Goal: Task Accomplishment & Management: Use online tool/utility

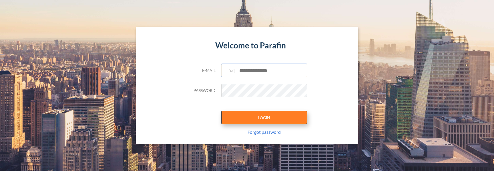
type input "**********"
click at [247, 118] on button "LOGIN" at bounding box center [264, 117] width 86 height 13
type input "**********"
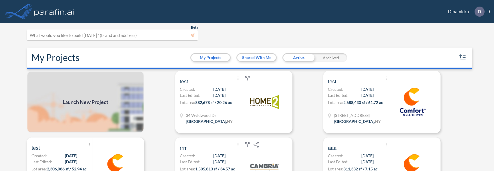
click at [105, 99] on span "Launch New Project" at bounding box center [86, 102] width 46 height 8
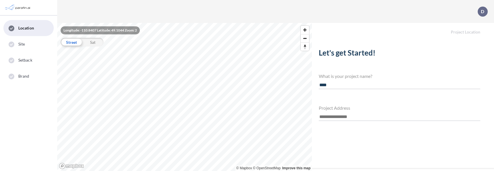
type input "****"
click at [326, 116] on input "text" at bounding box center [399, 117] width 161 height 8
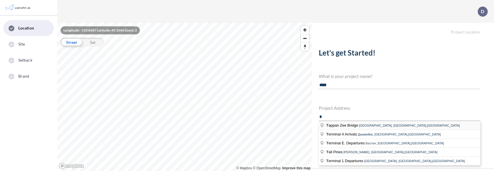
click at [334, 127] on li "T appan Zee Bridge Тарритаун, [GEOGRAPHIC_DATA],[GEOGRAPHIC_DATA]" at bounding box center [399, 125] width 161 height 9
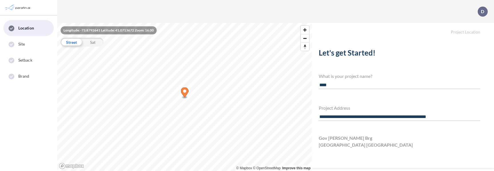
click at [359, 117] on input "**********" at bounding box center [399, 117] width 161 height 8
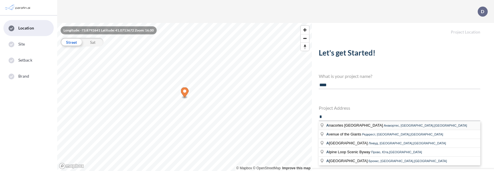
click at [348, 125] on span "A nacortes [GEOGRAPHIC_DATA]" at bounding box center [354, 125] width 57 height 4
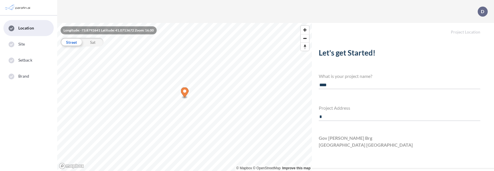
type input "**********"
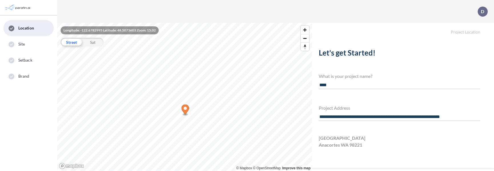
scroll to position [13, 0]
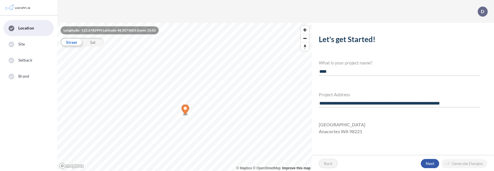
click at [423, 162] on div "button" at bounding box center [430, 163] width 18 height 9
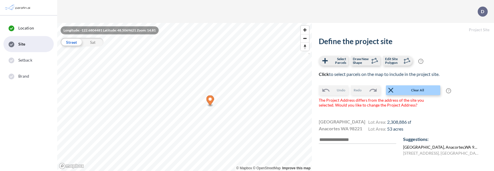
click at [408, 147] on label "[GEOGRAPHIC_DATA] , Anacortes , WA 98221 , [GEOGRAPHIC_DATA]" at bounding box center [441, 147] width 76 height 6
click at [409, 152] on label "[STREET_ADDRESS], [GEOGRAPHIC_DATA]" at bounding box center [441, 153] width 76 height 6
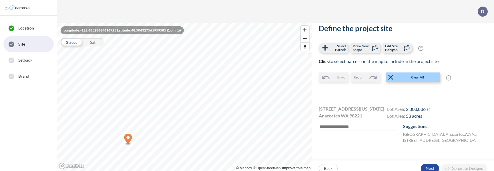
scroll to position [18, 0]
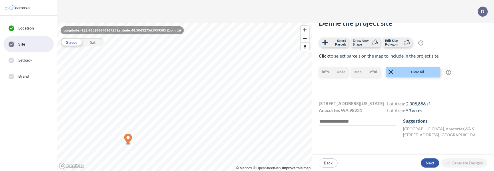
click at [427, 164] on div "button" at bounding box center [430, 162] width 18 height 9
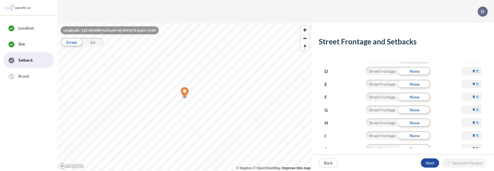
scroll to position [77, 0]
click at [428, 164] on div "button" at bounding box center [430, 162] width 18 height 9
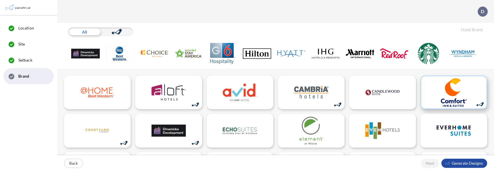
click at [440, 99] on img at bounding box center [453, 92] width 34 height 29
click at [457, 165] on div "button" at bounding box center [464, 162] width 46 height 9
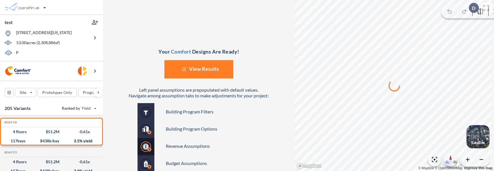
click at [183, 69] on icon "List Created with Sketch." at bounding box center [184, 69] width 10 height 10
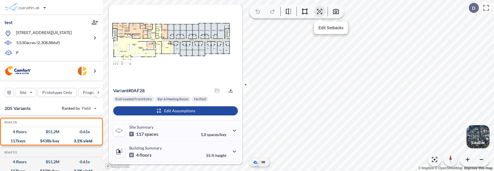
click at [318, 12] on icon "button" at bounding box center [319, 11] width 7 height 7
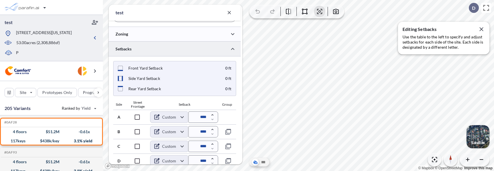
scroll to position [134, 0]
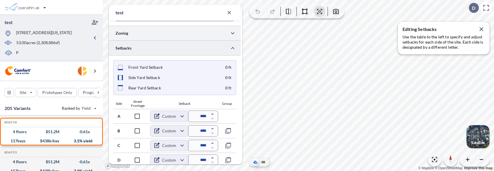
click at [171, 33] on div at bounding box center [175, 33] width 132 height 15
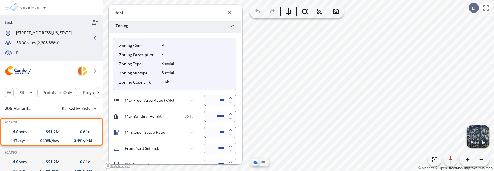
scroll to position [137, 0]
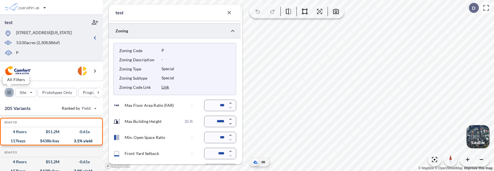
click at [9, 94] on div "button" at bounding box center [9, 92] width 9 height 9
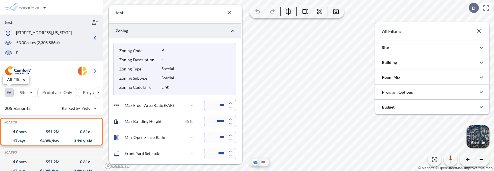
scroll to position [285806, 285692]
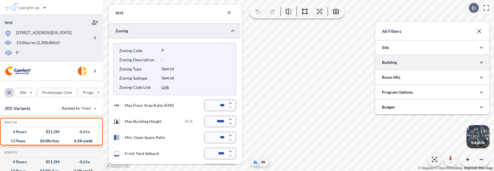
click at [416, 59] on div at bounding box center [432, 62] width 114 height 15
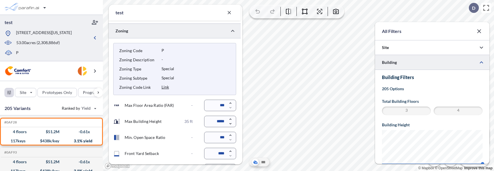
scroll to position [0, 0]
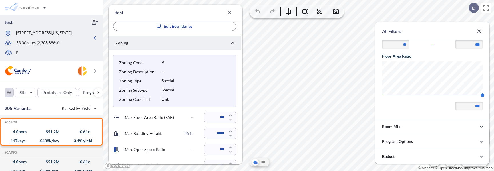
click at [165, 98] on link "Link" at bounding box center [164, 98] width 7 height 5
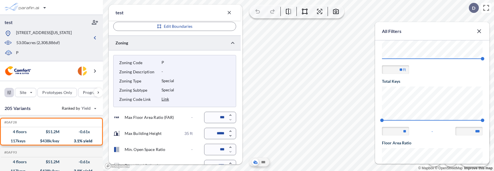
scroll to position [82, 0]
